Goal: Task Accomplishment & Management: Manage account settings

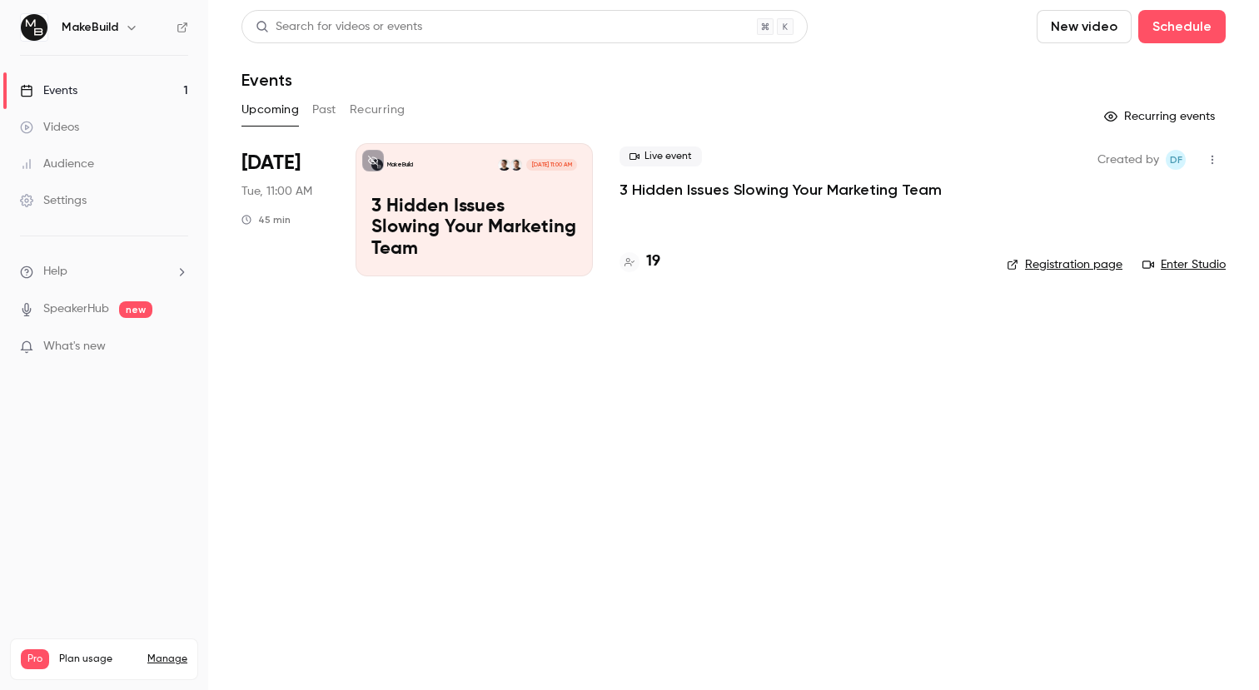
click at [803, 185] on p "3 Hidden Issues Slowing Your Marketing Team" at bounding box center [781, 190] width 322 height 20
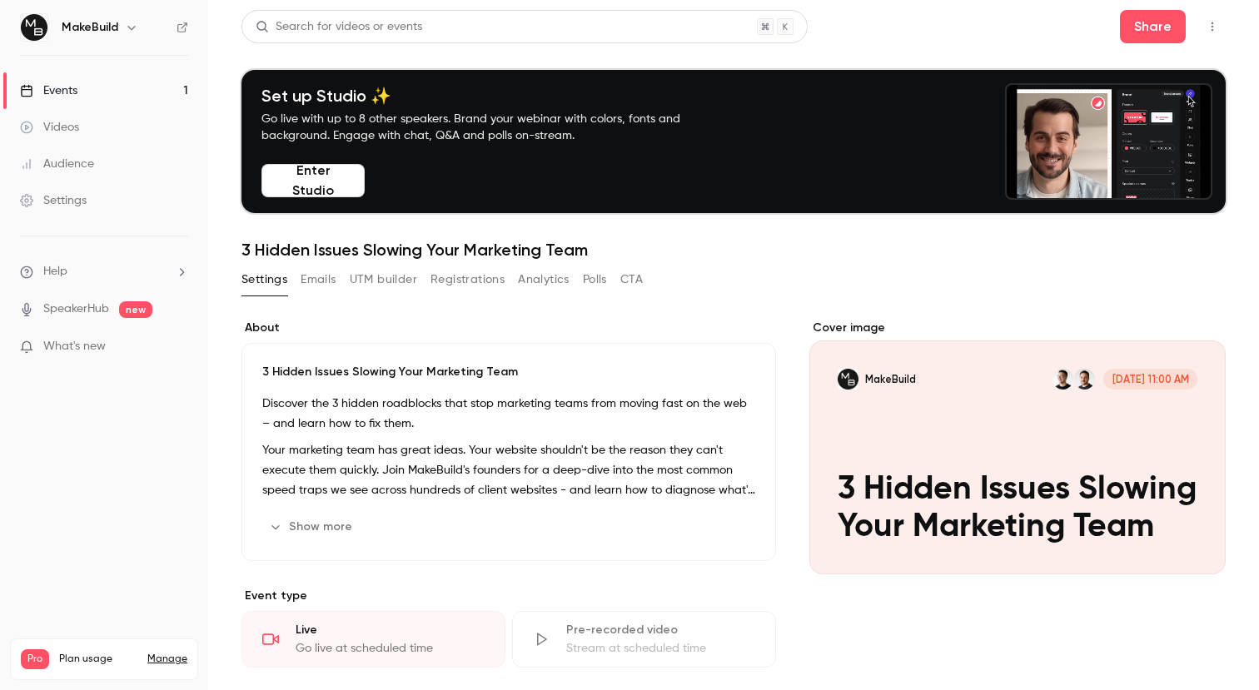
click at [468, 282] on button "Registrations" at bounding box center [468, 280] width 74 height 27
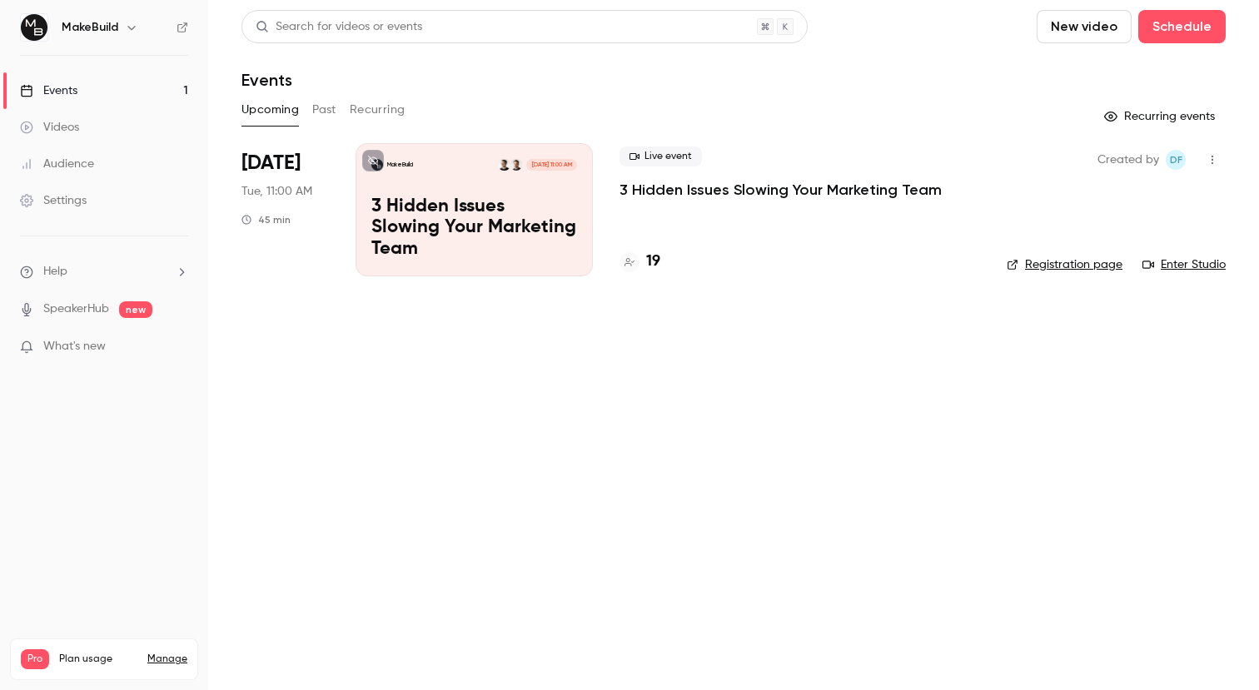
click at [837, 195] on p "3 Hidden Issues Slowing Your Marketing Team" at bounding box center [781, 190] width 322 height 20
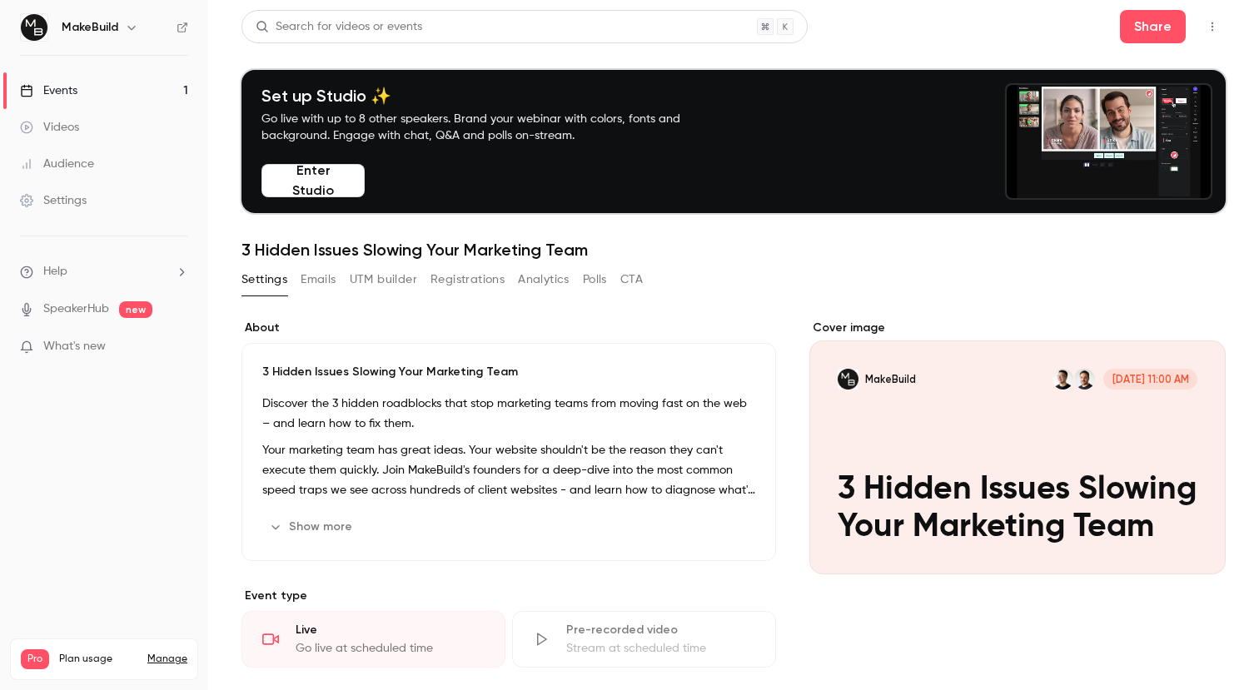
click at [345, 189] on button "Enter Studio" at bounding box center [313, 180] width 103 height 33
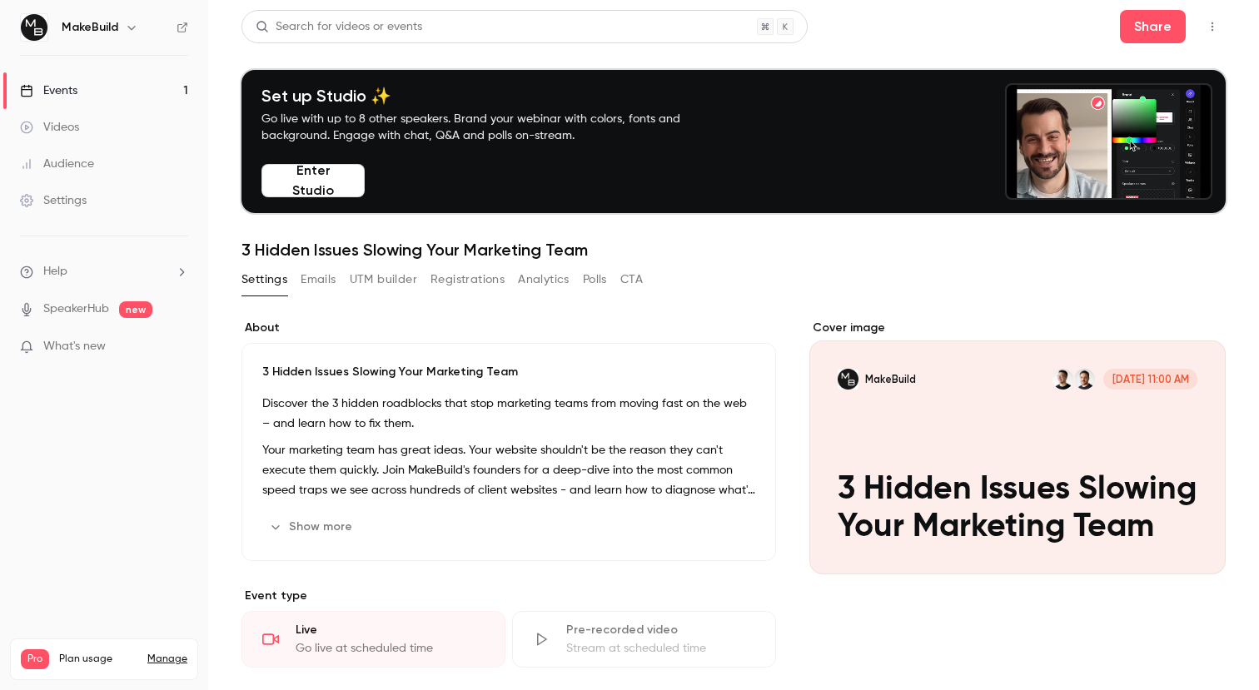
click at [471, 287] on button "Registrations" at bounding box center [468, 280] width 74 height 27
